Goal: Find specific page/section: Find specific page/section

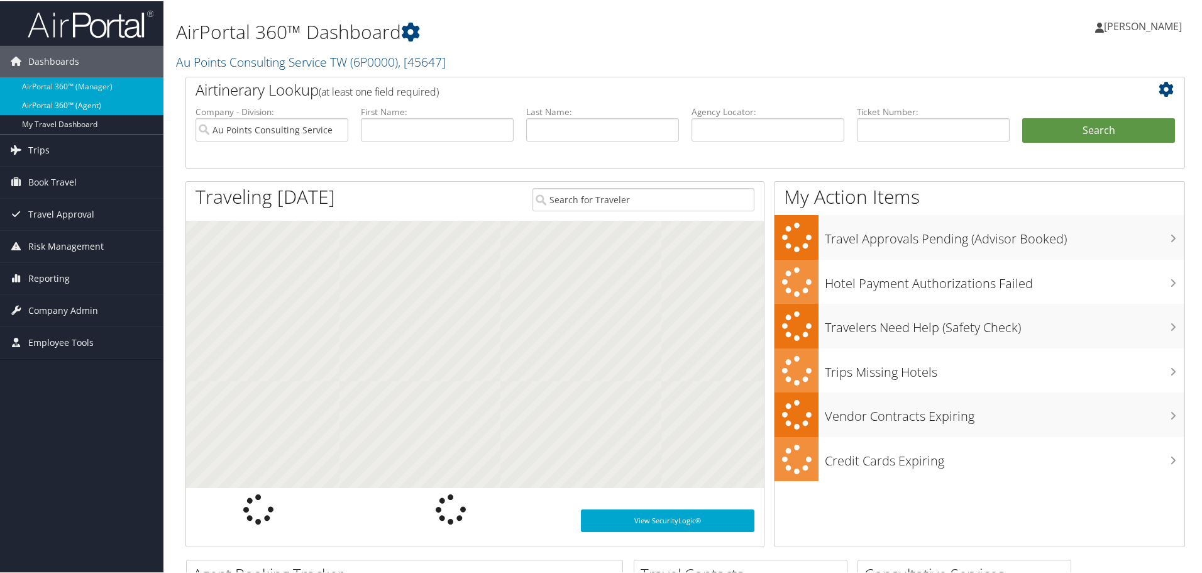
click at [53, 103] on link "AirPortal 360™ (Agent)" at bounding box center [81, 104] width 163 height 19
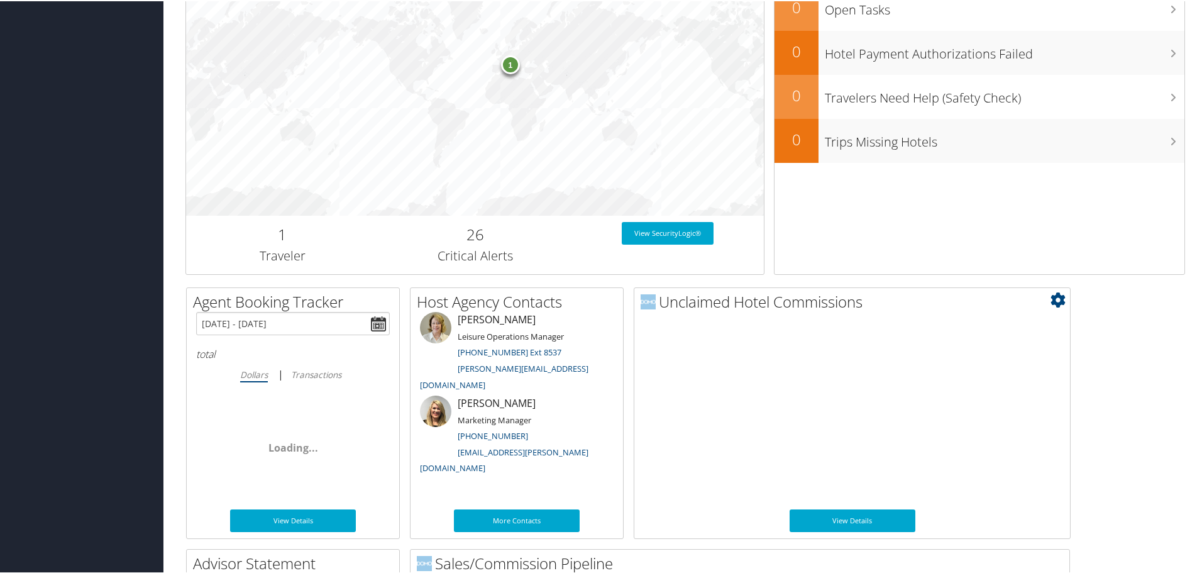
scroll to position [613, 0]
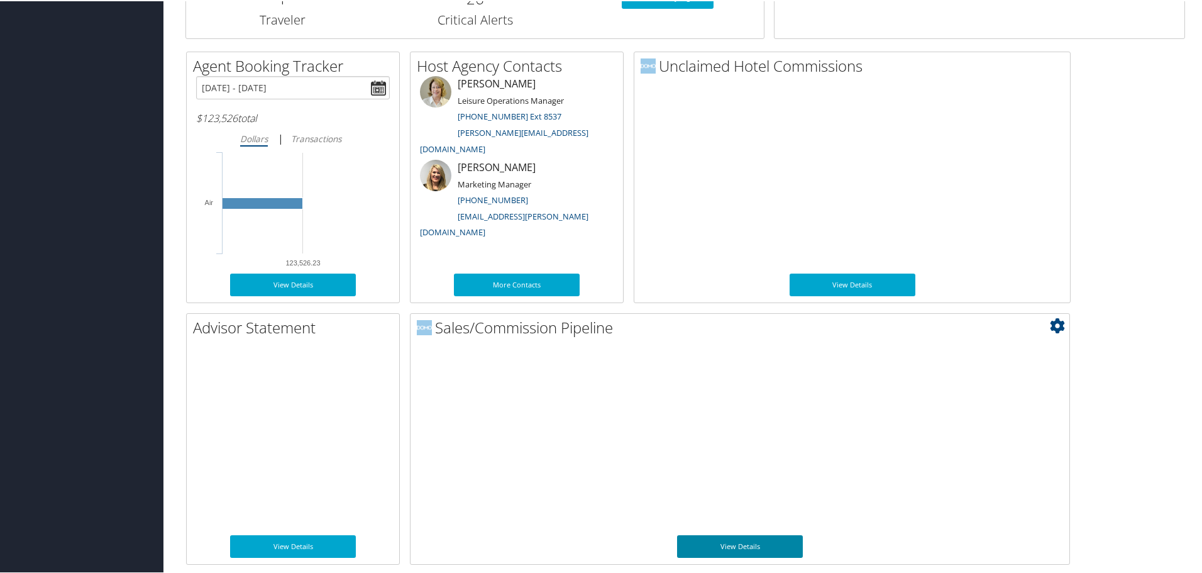
click at [746, 544] on link "View Details" at bounding box center [740, 545] width 126 height 23
